Goal: Task Accomplishment & Management: Use online tool/utility

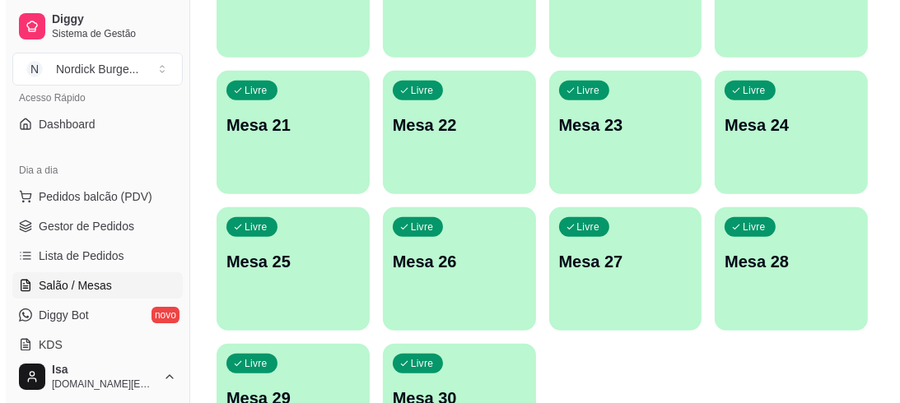
scroll to position [921, 0]
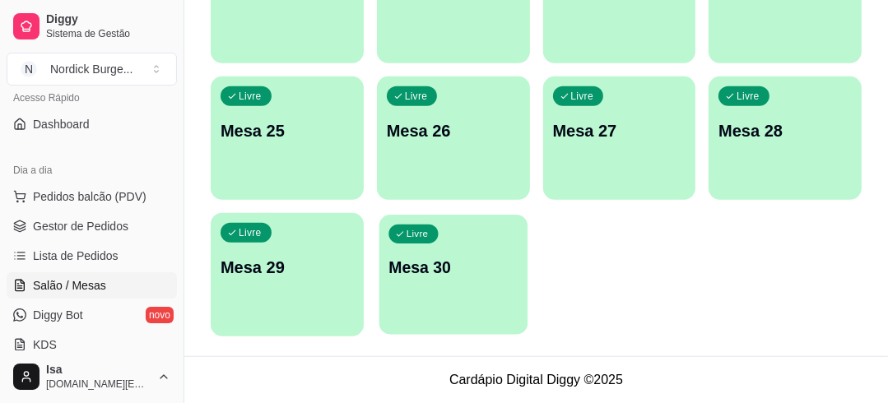
click at [477, 251] on div "Livre Mesa 30" at bounding box center [453, 265] width 148 height 100
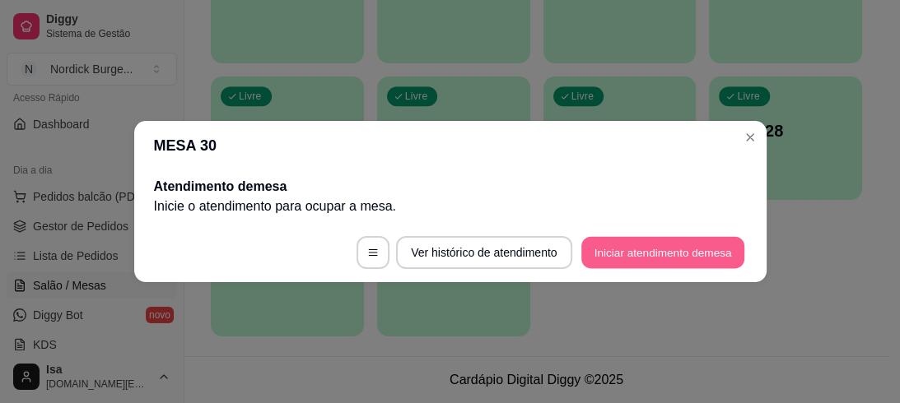
click at [639, 242] on button "Iniciar atendimento de mesa" at bounding box center [662, 253] width 163 height 32
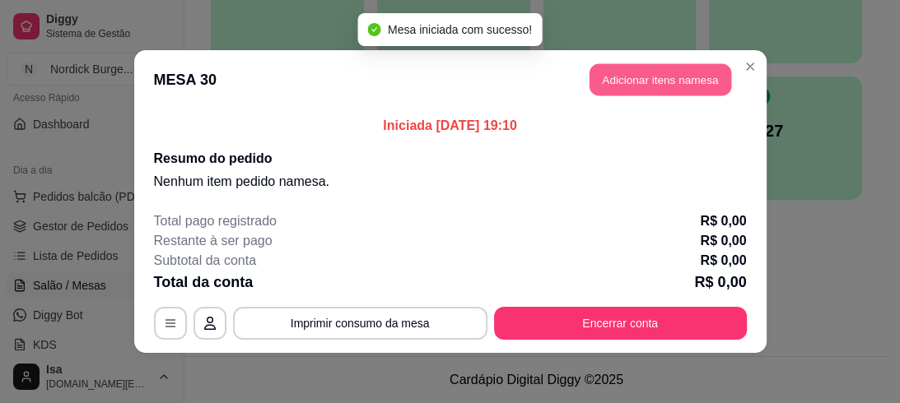
click at [654, 79] on button "Adicionar itens na mesa" at bounding box center [660, 80] width 142 height 32
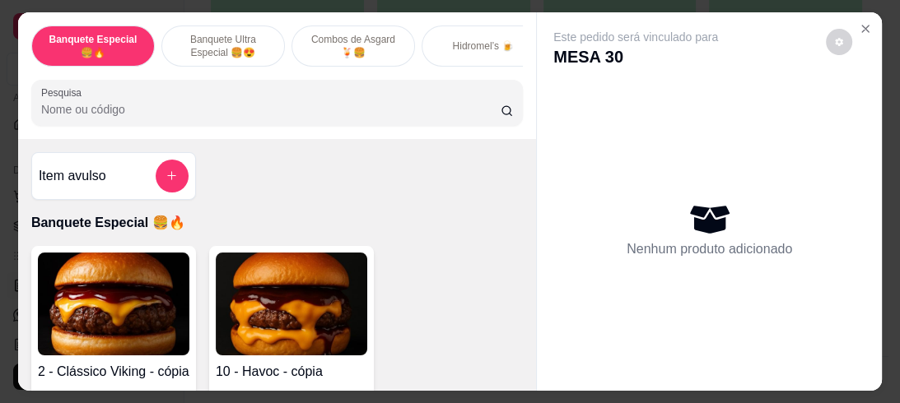
scroll to position [198, 0]
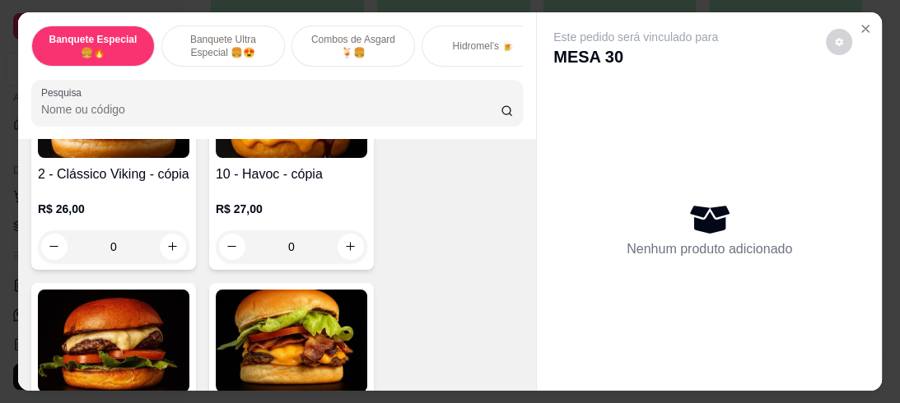
click at [342, 251] on div "0" at bounding box center [291, 246] width 151 height 33
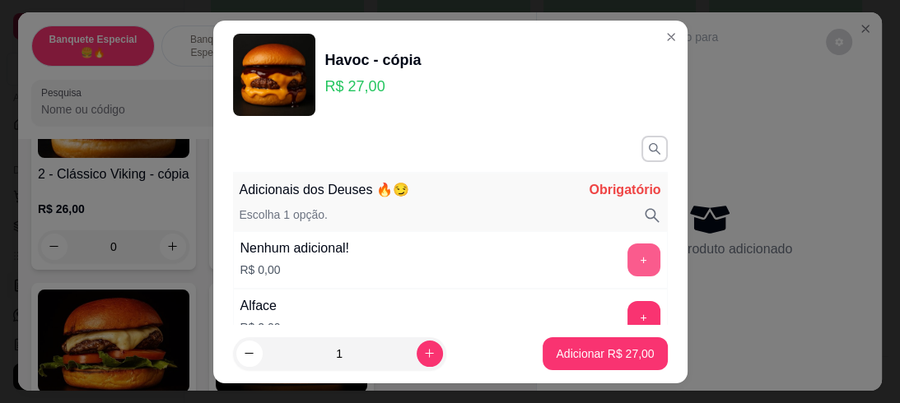
click at [627, 255] on button "+" at bounding box center [643, 260] width 33 height 33
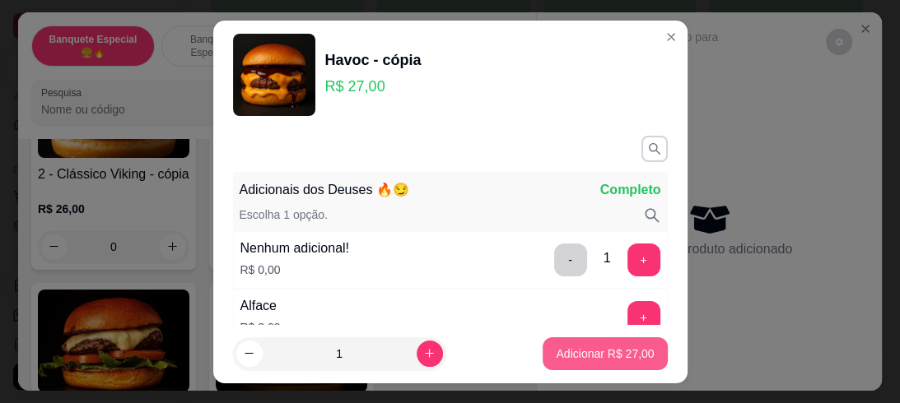
click at [599, 351] on p "Adicionar R$ 27,00" at bounding box center [605, 354] width 98 height 16
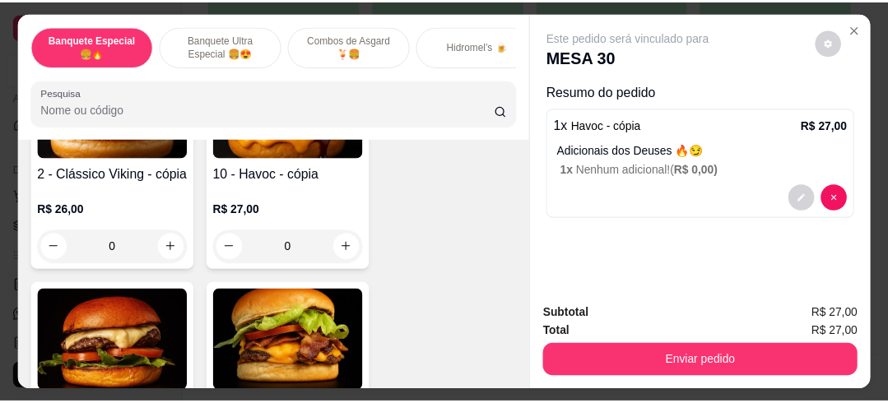
scroll to position [395, 0]
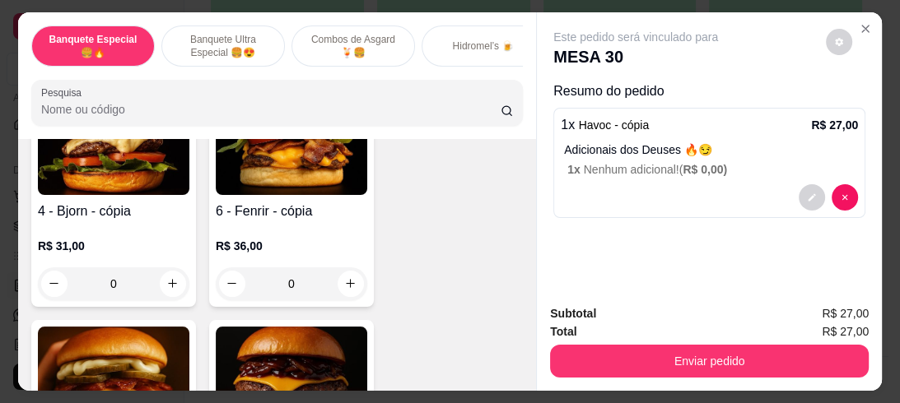
click at [159, 284] on div "0" at bounding box center [113, 284] width 151 height 33
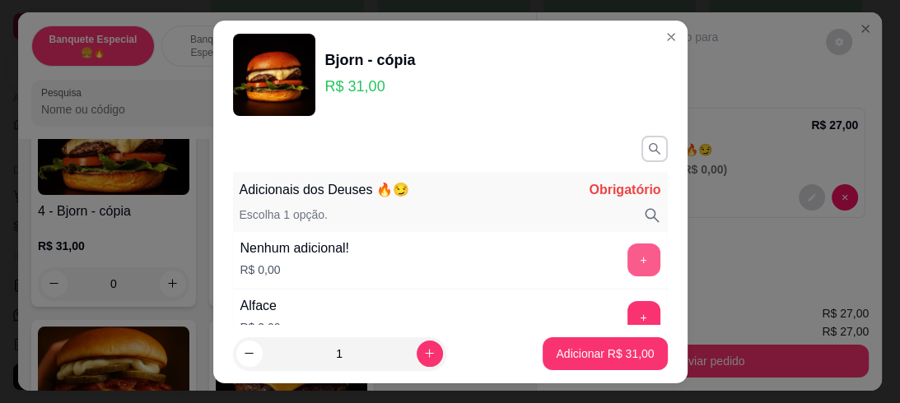
click at [627, 254] on button "+" at bounding box center [643, 260] width 33 height 33
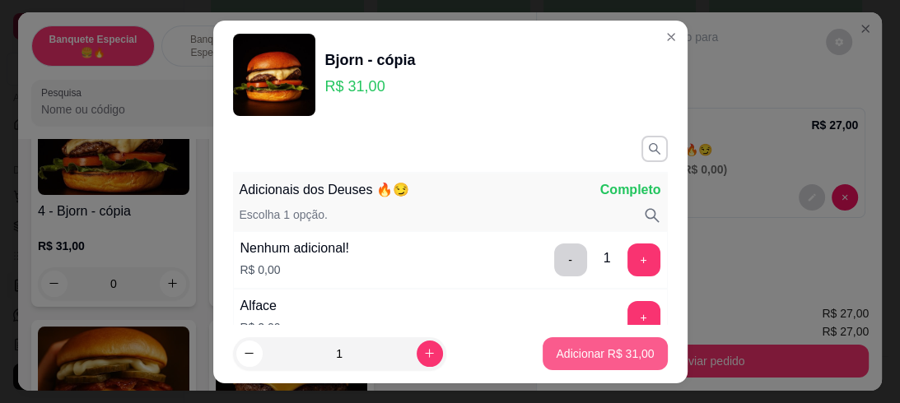
click at [626, 351] on p "Adicionar R$ 31,00" at bounding box center [605, 354] width 98 height 16
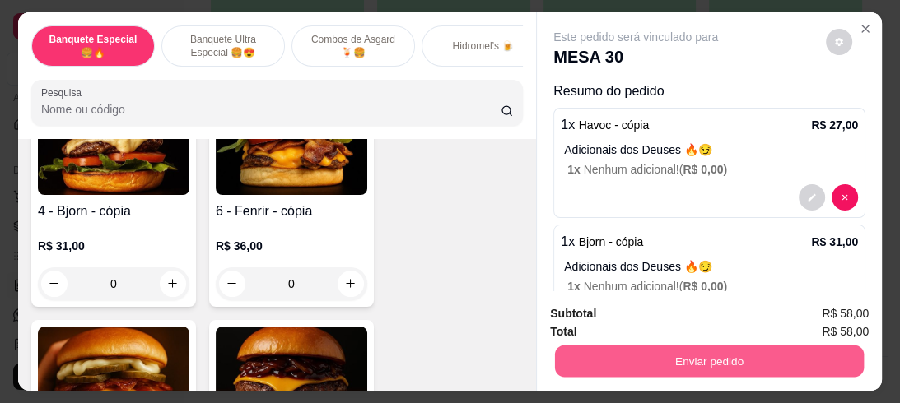
click at [766, 355] on button "Enviar pedido" at bounding box center [709, 362] width 309 height 32
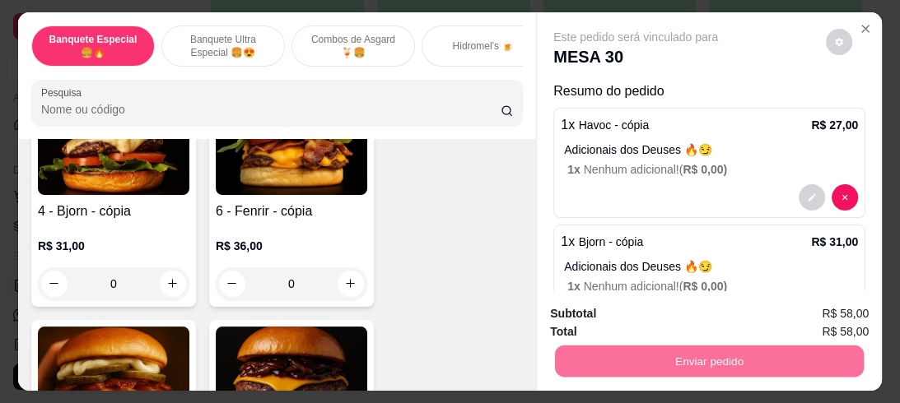
click at [820, 307] on button "Enviar pedido" at bounding box center [826, 315] width 93 height 31
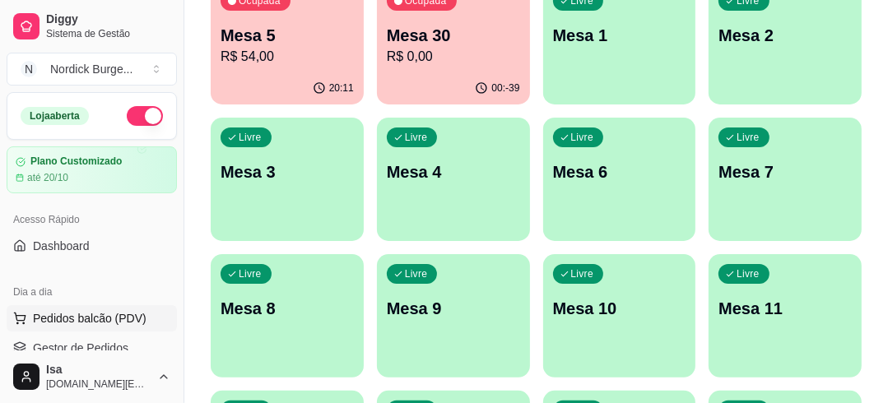
scroll to position [132, 0]
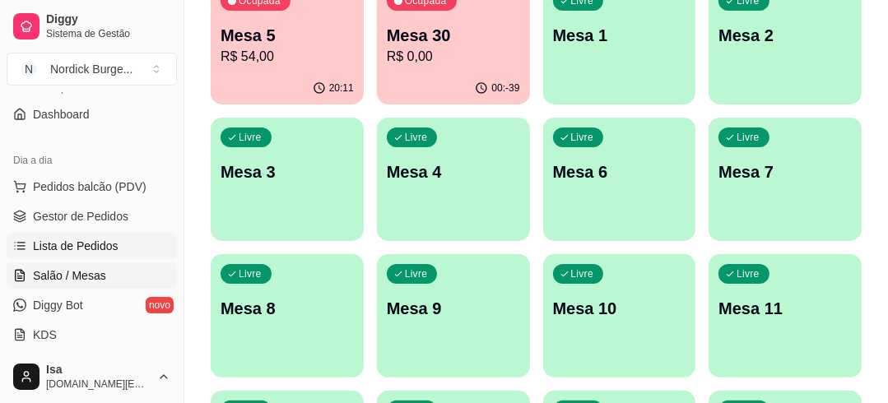
click at [49, 244] on span "Lista de Pedidos" at bounding box center [76, 246] width 86 height 16
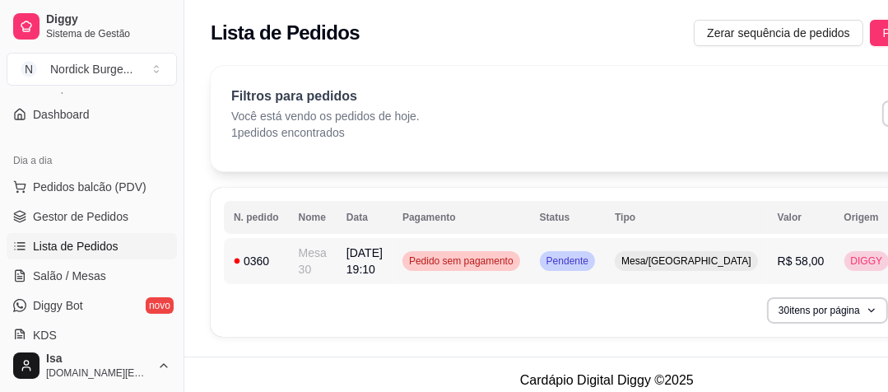
click at [269, 254] on div "0360" at bounding box center [256, 261] width 45 height 16
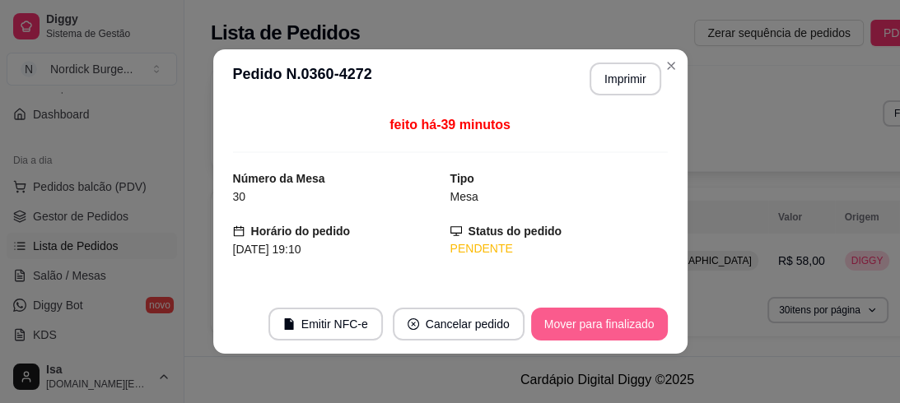
click at [597, 326] on button "Mover para finalizado" at bounding box center [599, 324] width 137 height 33
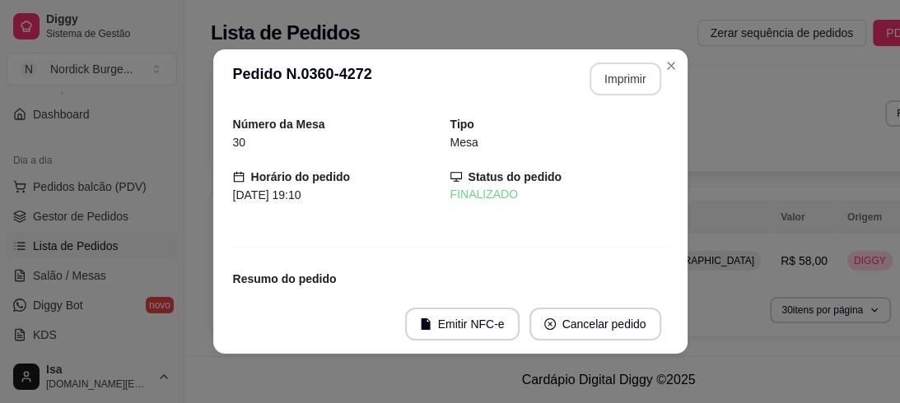
click at [614, 82] on button "Imprimir" at bounding box center [625, 79] width 72 height 33
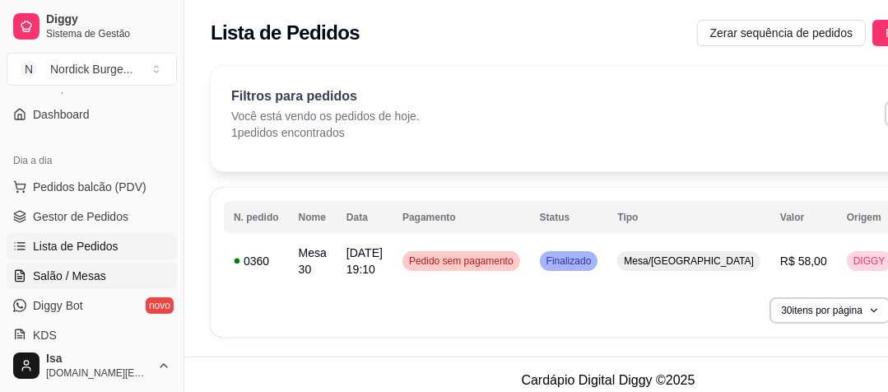
click at [59, 270] on span "Salão / Mesas" at bounding box center [69, 276] width 73 height 16
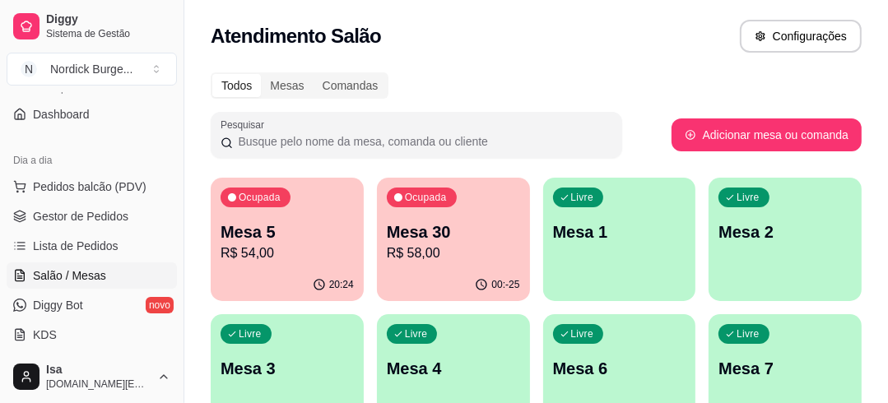
click at [265, 226] on p "Mesa 5" at bounding box center [287, 232] width 133 height 23
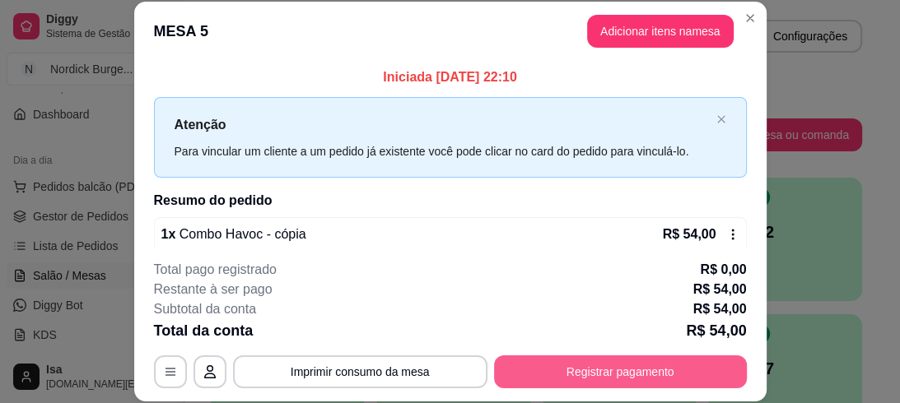
click at [561, 365] on button "Registrar pagamento" at bounding box center [620, 372] width 253 height 33
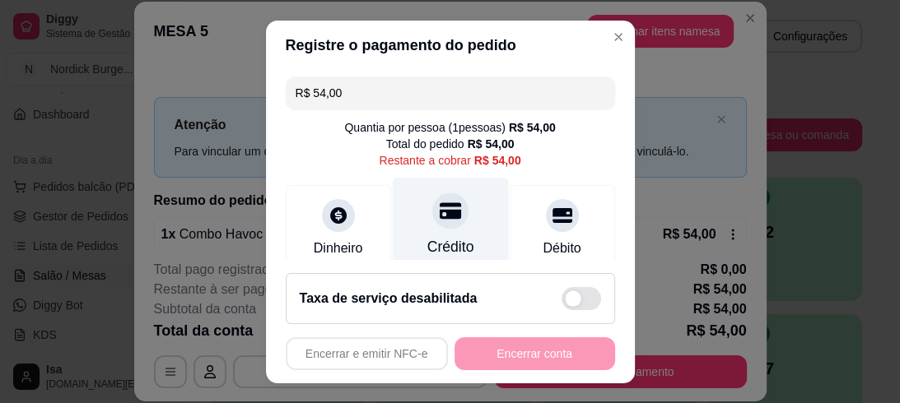
click at [439, 214] on icon at bounding box center [449, 210] width 21 height 21
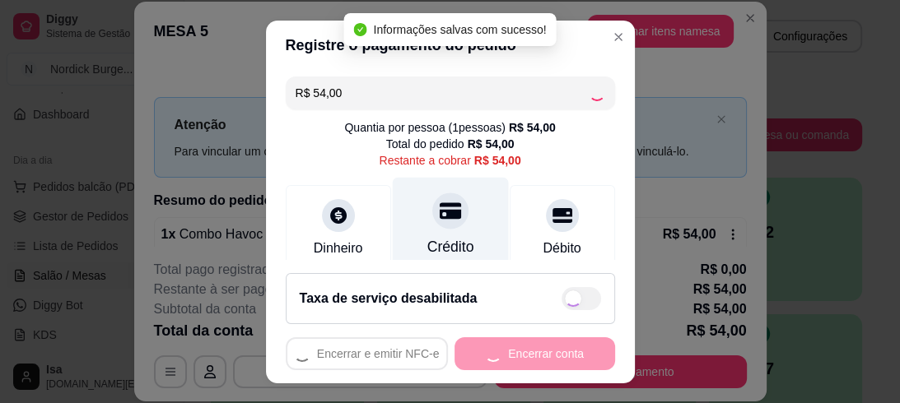
type input "R$ 0,00"
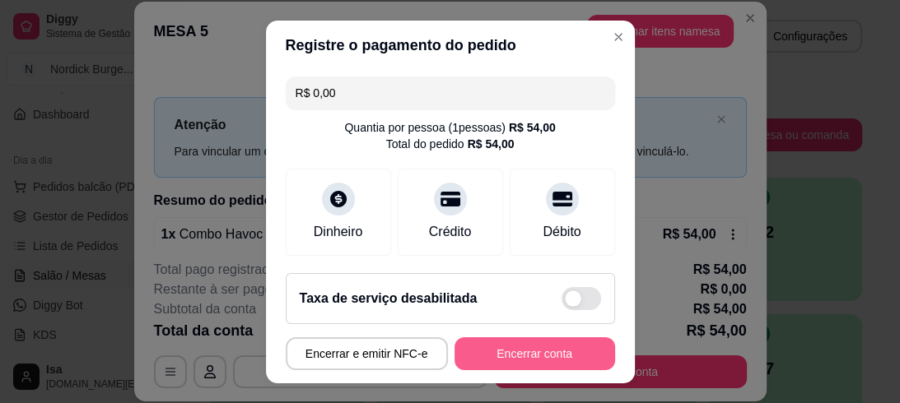
click at [524, 347] on button "Encerrar conta" at bounding box center [534, 353] width 161 height 33
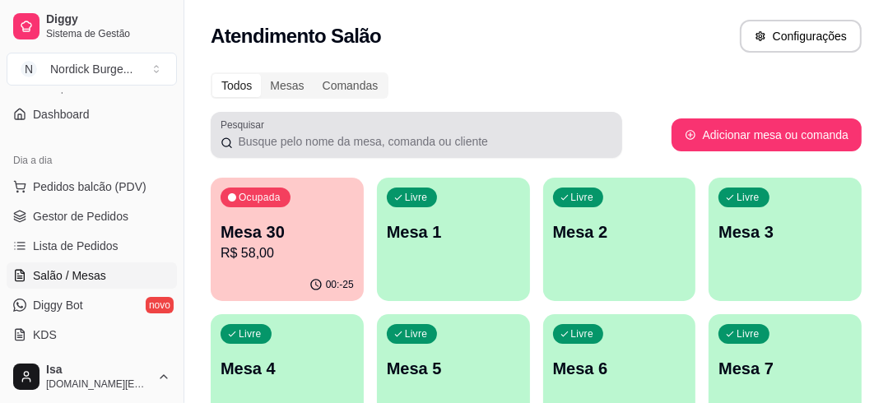
click at [457, 118] on div "Pesquisar" at bounding box center [417, 135] width 412 height 46
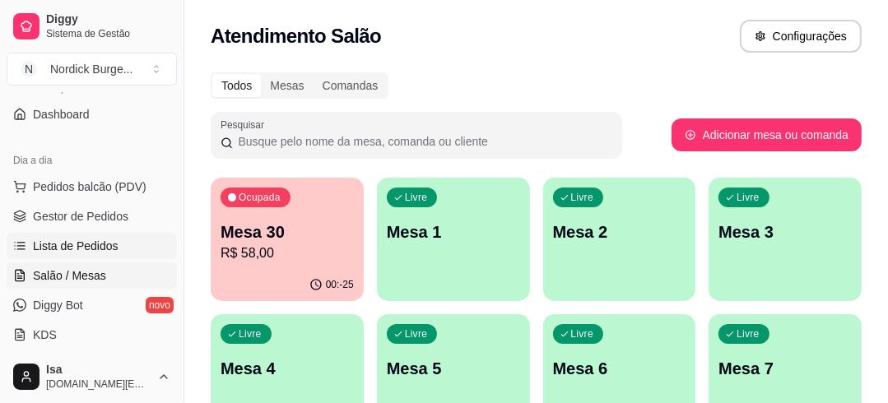
click at [59, 248] on span "Lista de Pedidos" at bounding box center [76, 246] width 86 height 16
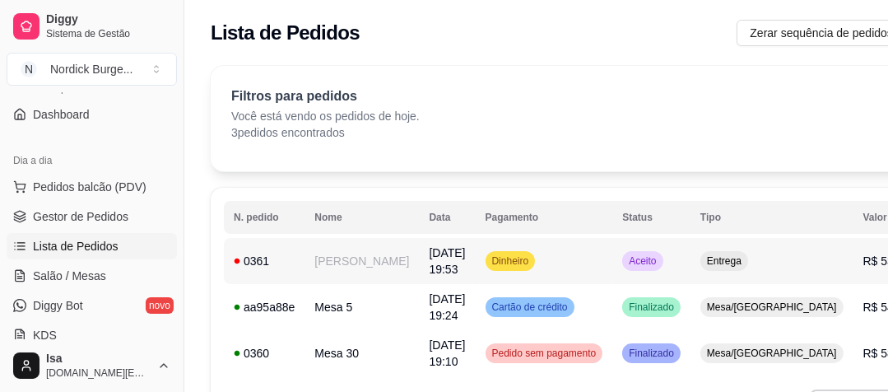
click at [254, 265] on td "0361" at bounding box center [264, 261] width 81 height 46
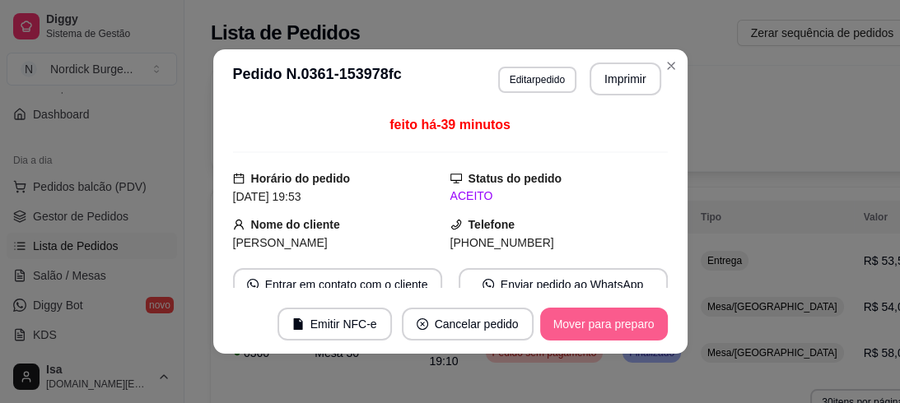
click at [609, 326] on button "Mover para preparo" at bounding box center [604, 324] width 128 height 33
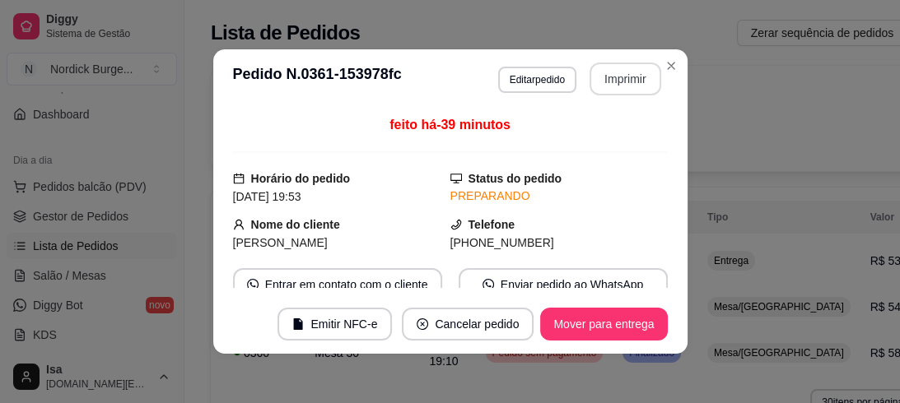
click at [605, 86] on button "Imprimir" at bounding box center [625, 79] width 72 height 33
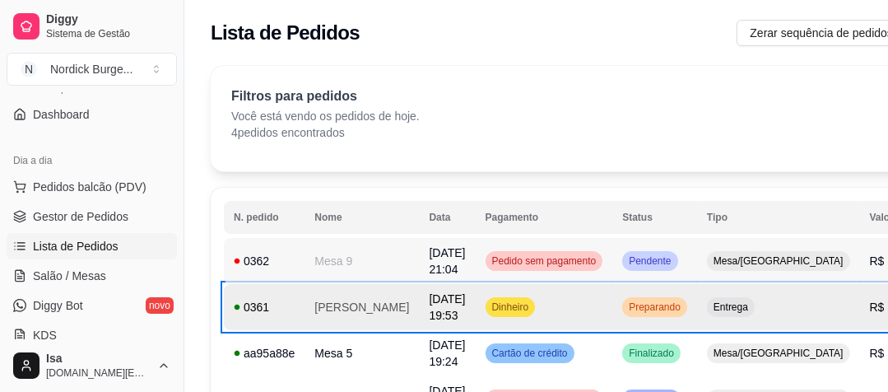
click at [294, 261] on td "0362" at bounding box center [264, 261] width 81 height 46
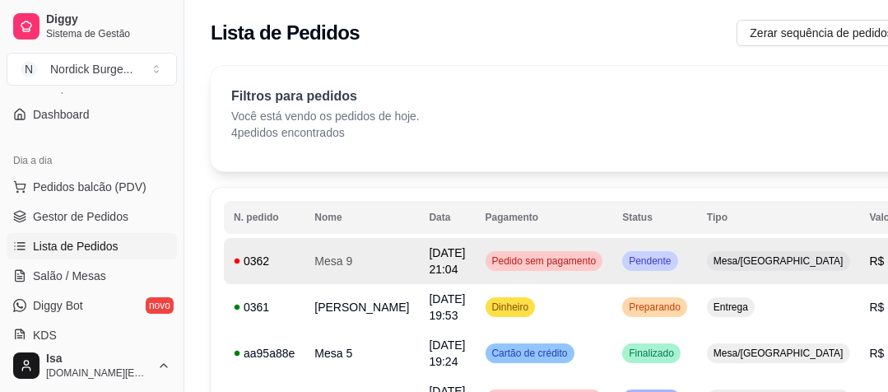
click at [310, 261] on td "Mesa 9" at bounding box center [362, 261] width 114 height 46
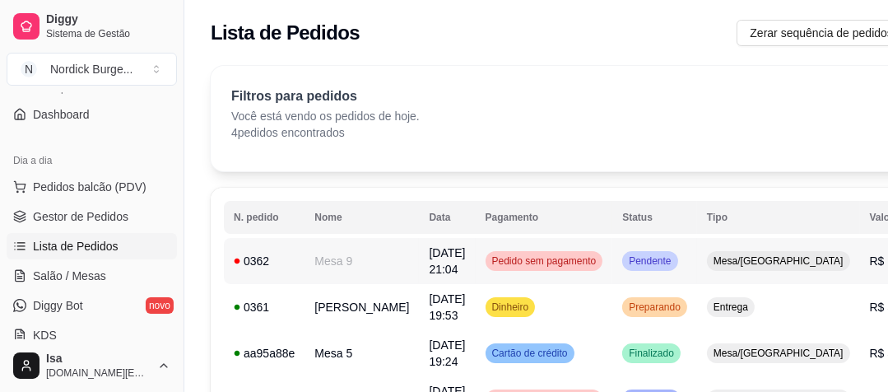
click at [319, 263] on td "Mesa 9" at bounding box center [362, 261] width 114 height 46
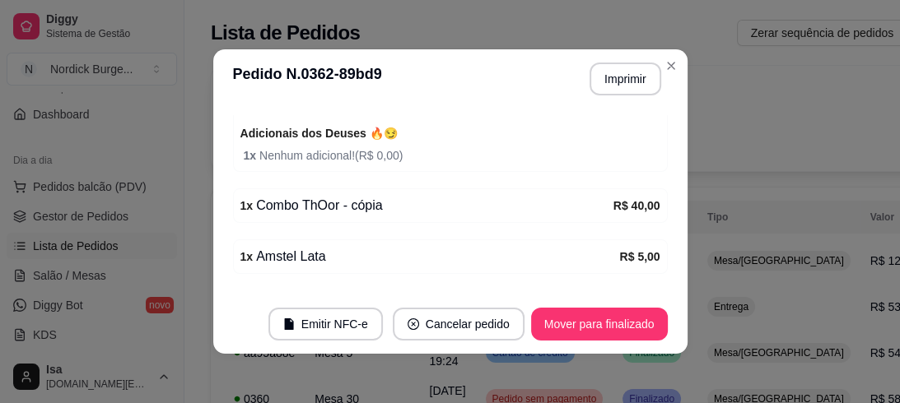
scroll to position [511, 0]
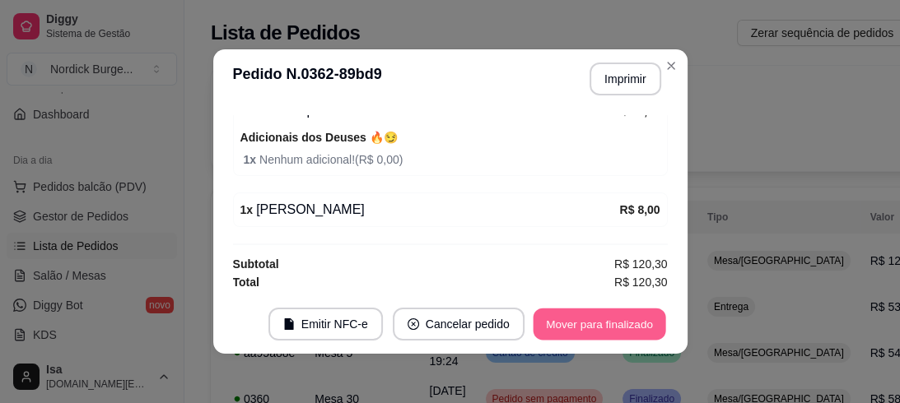
click at [583, 333] on button "Mover para finalizado" at bounding box center [599, 325] width 133 height 32
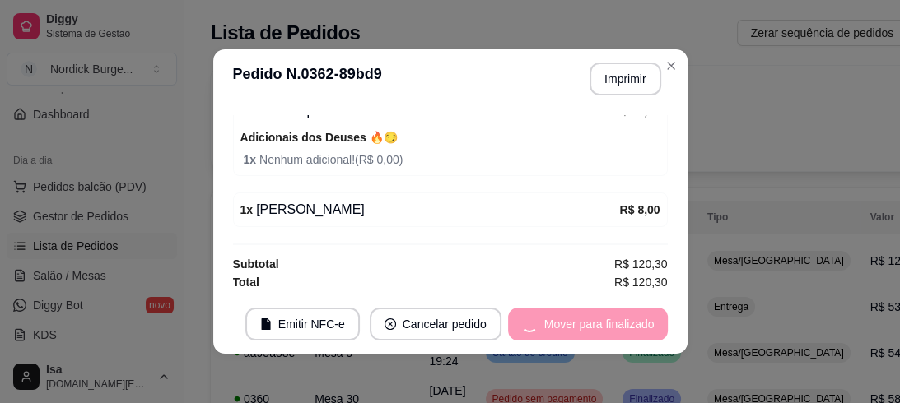
scroll to position [458, 0]
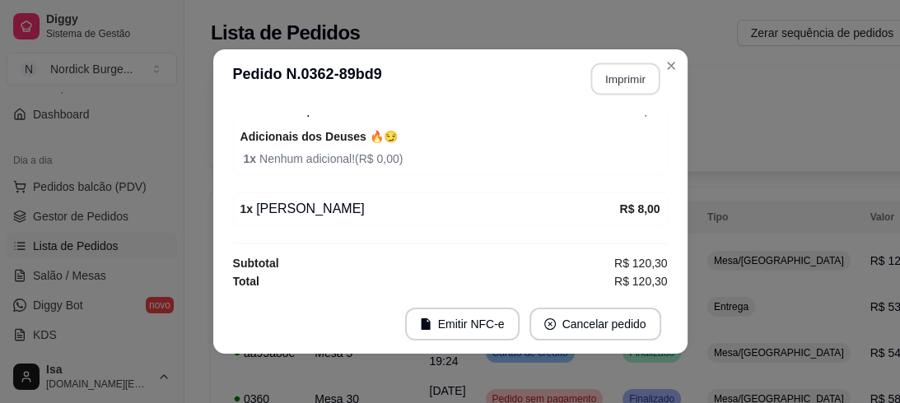
click at [598, 83] on button "Imprimir" at bounding box center [624, 79] width 69 height 32
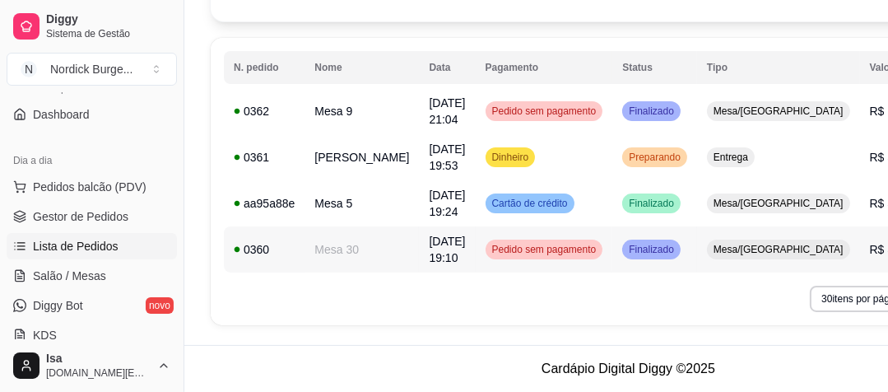
scroll to position [116, 0]
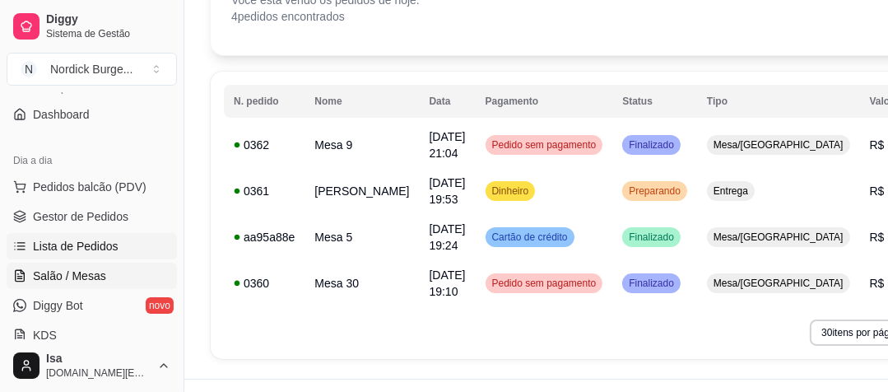
click at [60, 271] on span "Salão / Mesas" at bounding box center [69, 276] width 73 height 16
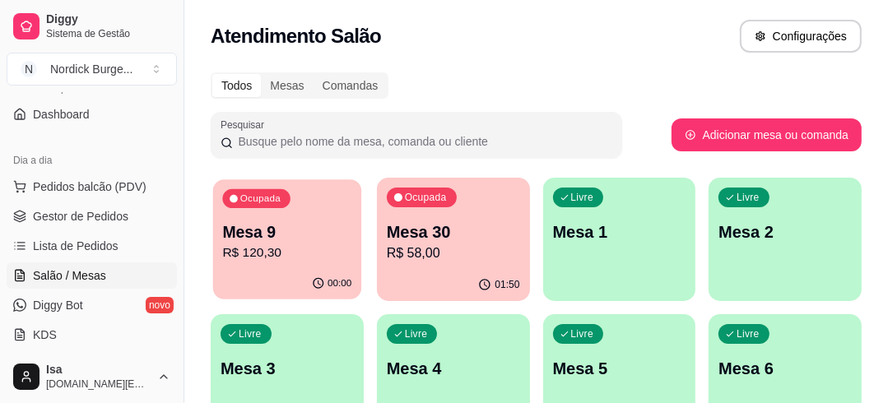
click at [305, 237] on p "Mesa 9" at bounding box center [286, 232] width 129 height 22
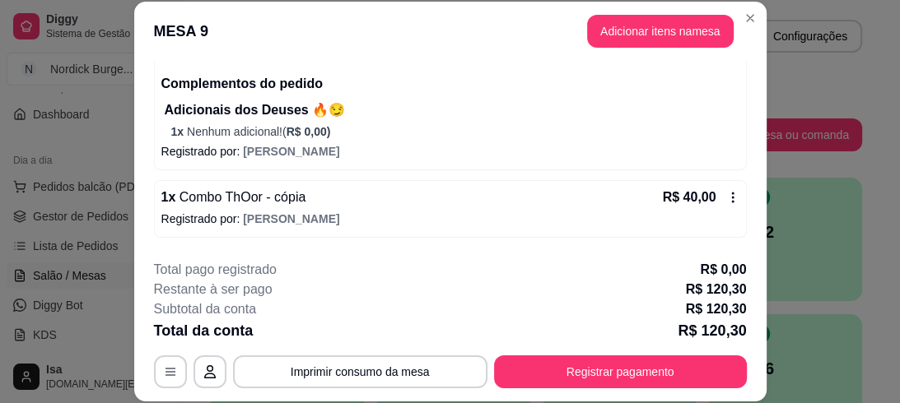
scroll to position [461, 0]
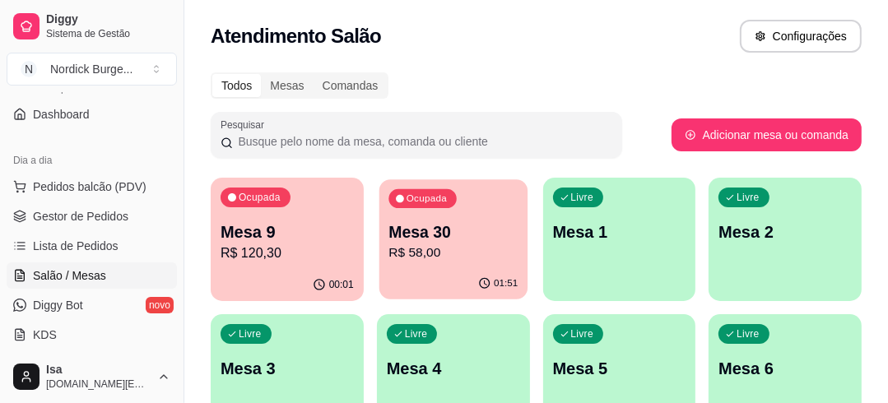
click at [455, 264] on div "Ocupada Mesa 30 R$ 58,00" at bounding box center [453, 223] width 148 height 89
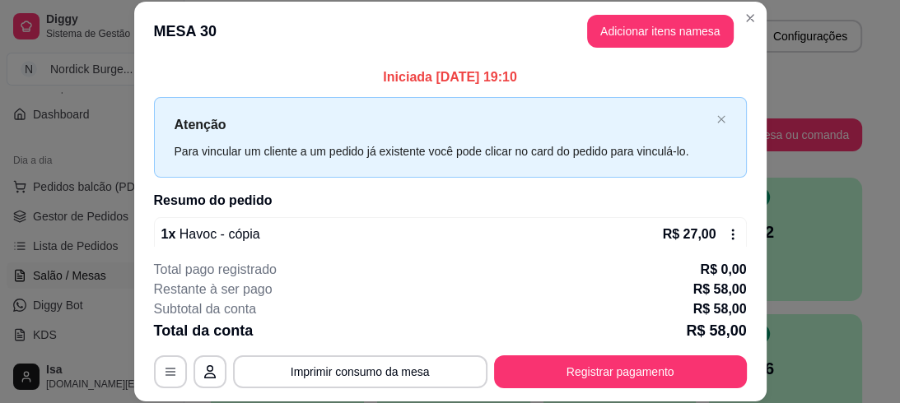
scroll to position [50, 0]
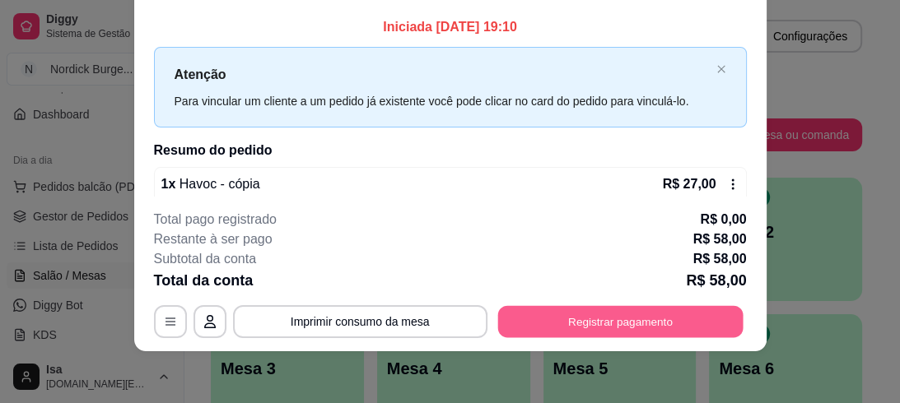
click at [607, 323] on button "Registrar pagamento" at bounding box center [619, 321] width 245 height 32
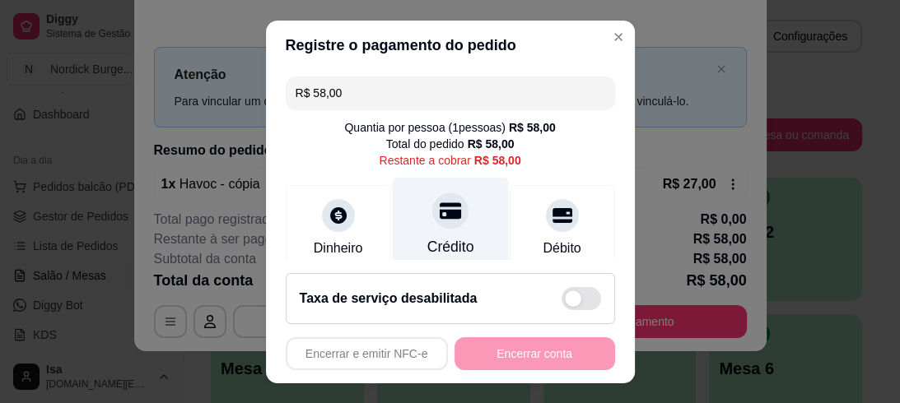
click at [431, 231] on div "Crédito" at bounding box center [450, 225] width 116 height 96
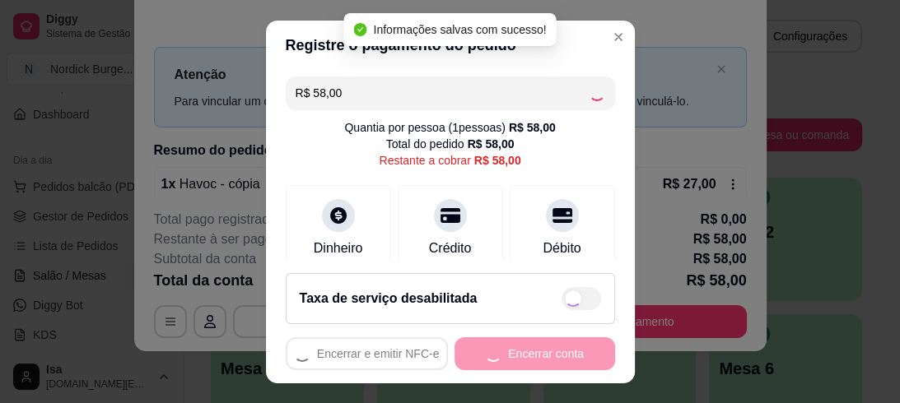
type input "R$ 0,00"
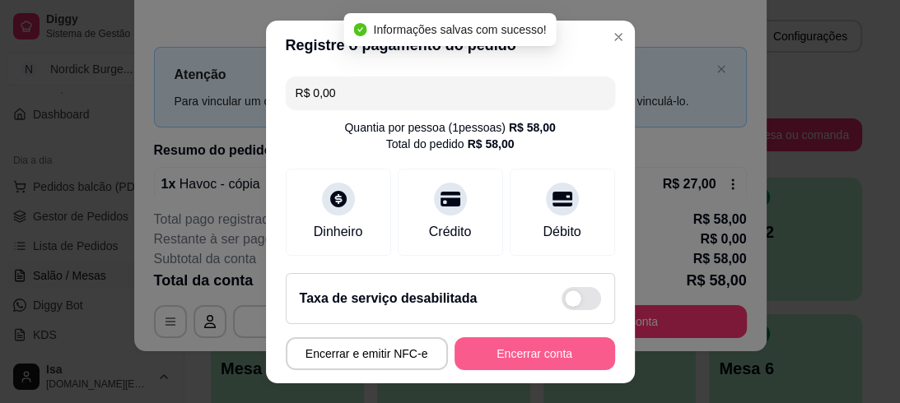
click at [510, 356] on button "Encerrar conta" at bounding box center [534, 353] width 161 height 33
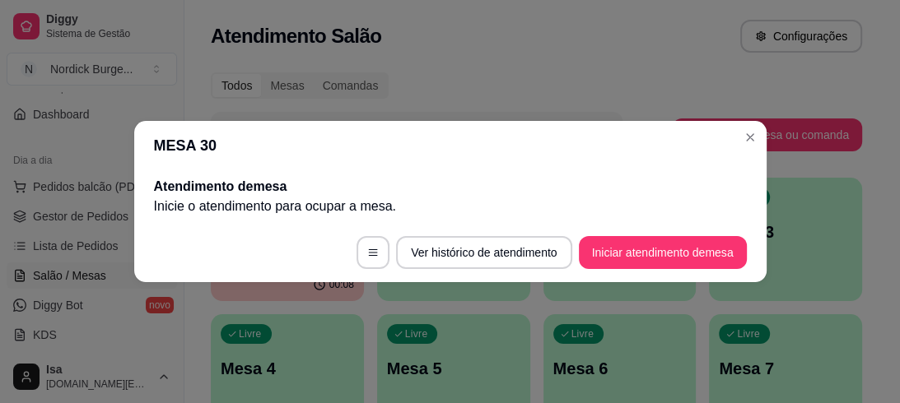
scroll to position [0, 0]
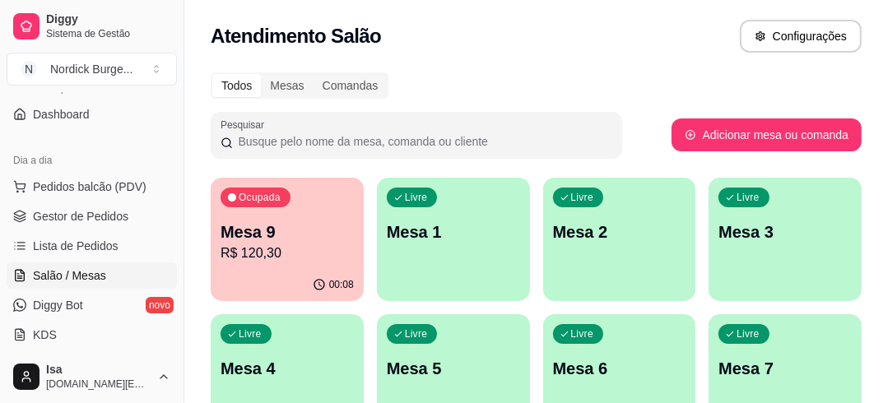
click at [291, 243] on div "Mesa 9 R$ 120,30" at bounding box center [287, 242] width 133 height 43
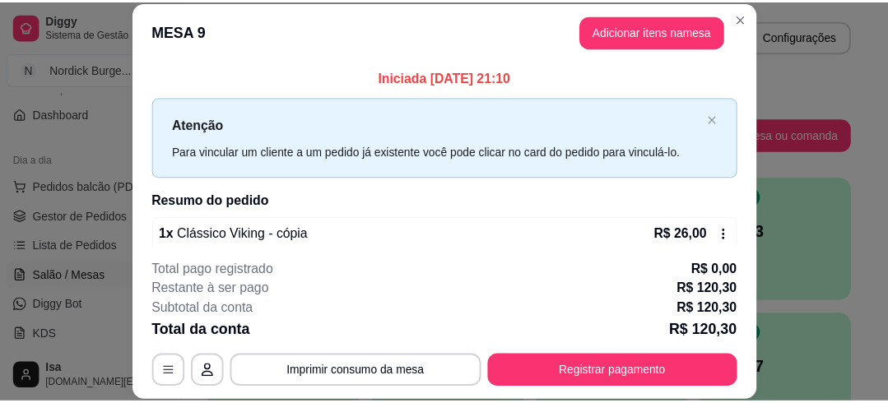
scroll to position [132, 0]
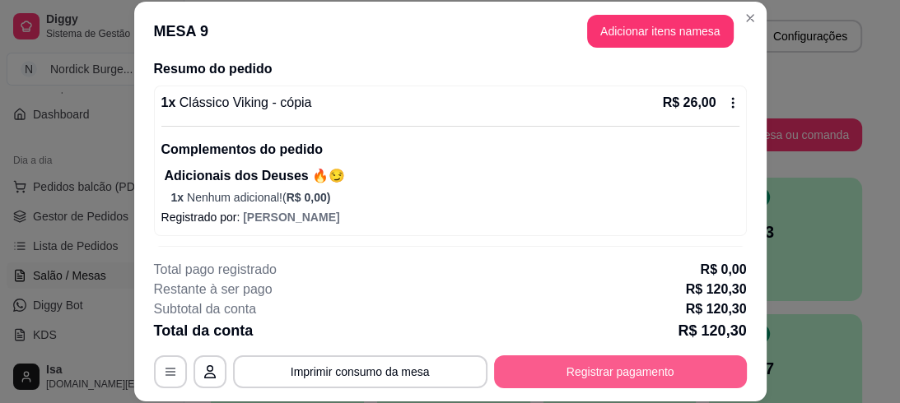
click at [635, 356] on button "Registrar pagamento" at bounding box center [620, 372] width 253 height 33
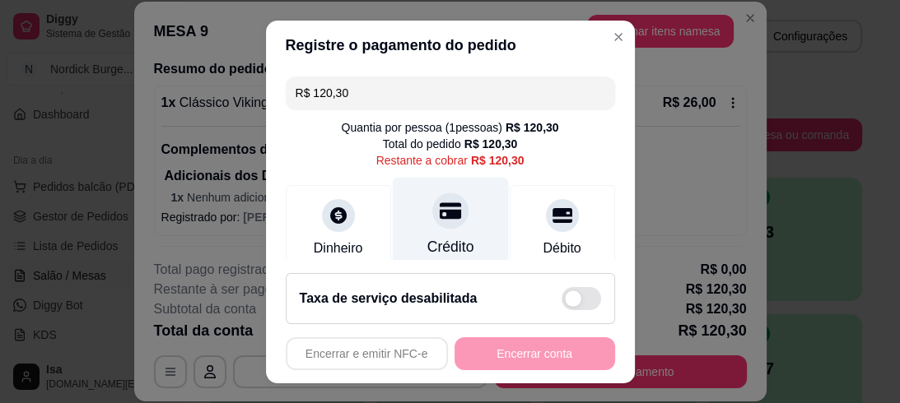
click at [441, 207] on icon at bounding box center [449, 210] width 21 height 21
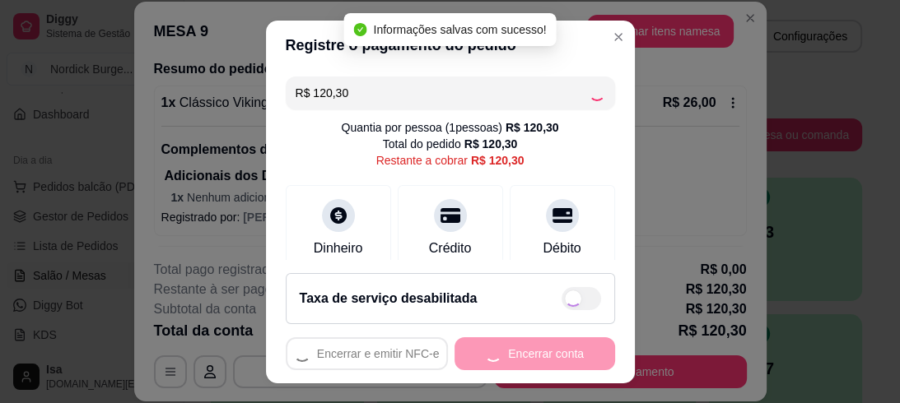
type input "R$ 0,00"
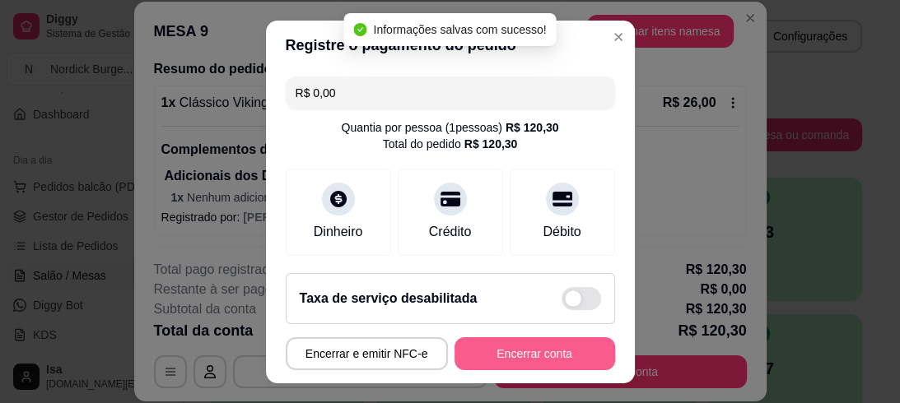
click at [514, 344] on button "Encerrar conta" at bounding box center [534, 353] width 161 height 33
